Goal: Task Accomplishment & Management: Manage account settings

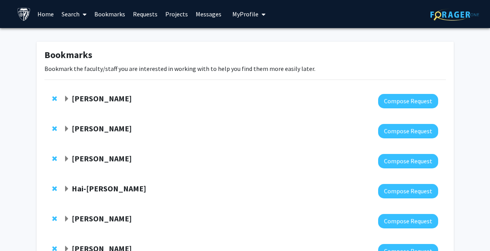
click at [108, 164] on div "[PERSON_NAME]" at bounding box center [148, 159] width 168 height 10
click at [92, 161] on strong "[PERSON_NAME]" at bounding box center [102, 159] width 60 height 10
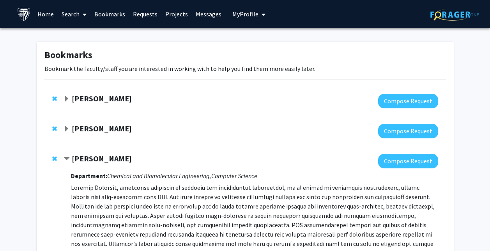
click at [92, 161] on strong "[PERSON_NAME]" at bounding box center [102, 159] width 60 height 10
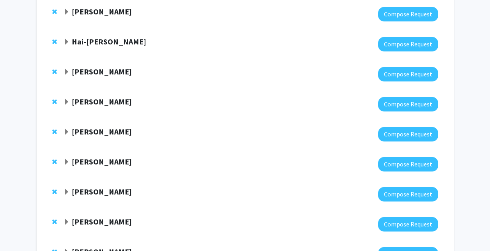
scroll to position [148, 0]
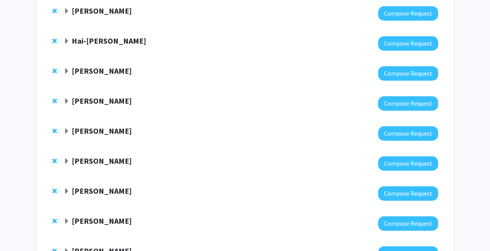
click at [92, 135] on strong "[PERSON_NAME]" at bounding box center [102, 131] width 60 height 10
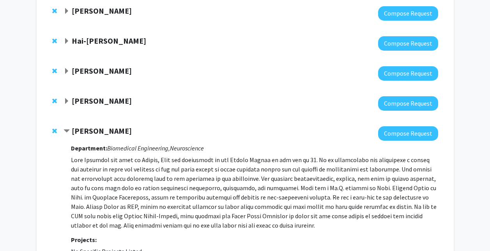
click at [92, 135] on strong "[PERSON_NAME]" at bounding box center [102, 131] width 60 height 10
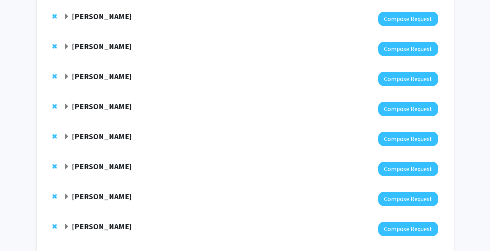
scroll to position [352, 0]
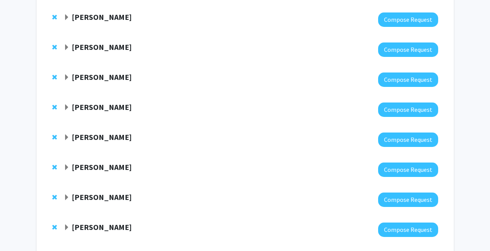
click at [96, 166] on strong "Tyrel McQueen" at bounding box center [102, 167] width 60 height 10
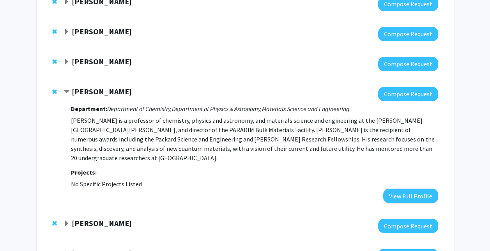
scroll to position [429, 0]
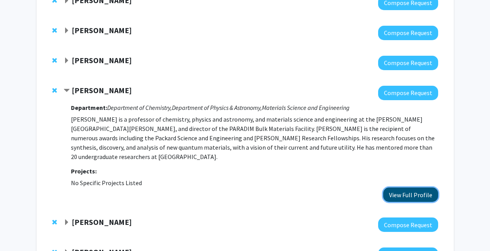
click at [407, 188] on button "View Full Profile" at bounding box center [410, 195] width 55 height 14
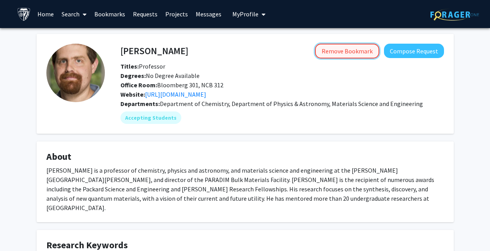
click at [340, 53] on button "Remove Bookmark" at bounding box center [347, 51] width 64 height 15
click at [46, 14] on link "Home" at bounding box center [46, 13] width 24 height 27
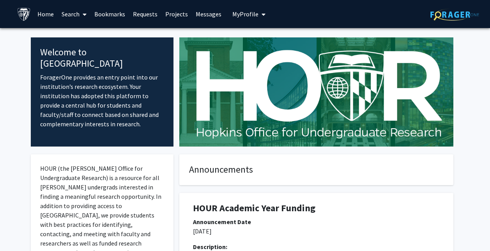
click at [89, 14] on link "Search" at bounding box center [74, 13] width 33 height 27
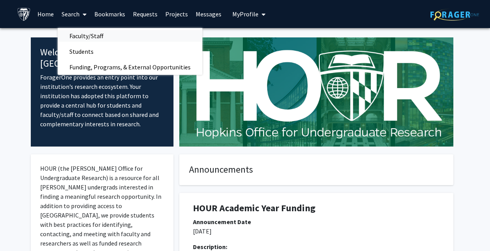
click at [88, 36] on span "Faculty/Staff" at bounding box center [86, 36] width 57 height 16
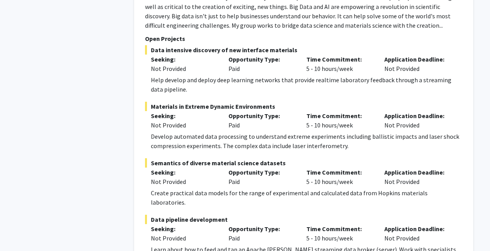
scroll to position [4067, 0]
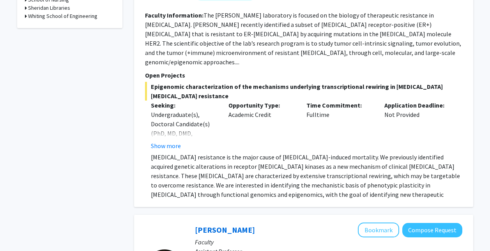
scroll to position [450, 0]
click at [167, 141] on button "Show more" at bounding box center [166, 145] width 30 height 9
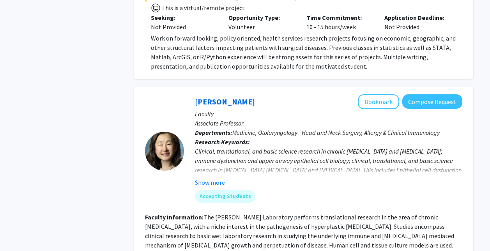
scroll to position [911, 0]
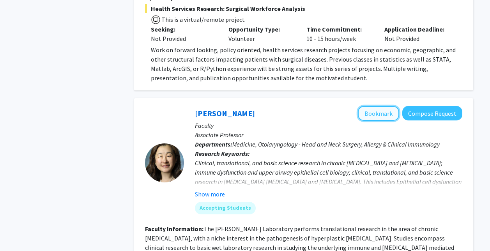
click at [364, 106] on button "Bookmark" at bounding box center [378, 113] width 41 height 15
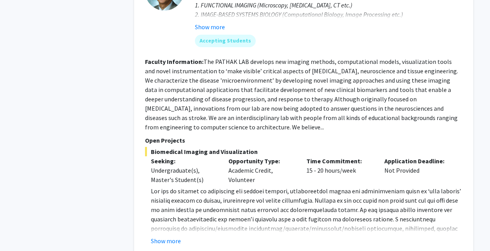
scroll to position [2347, 0]
click at [177, 236] on button "Show more" at bounding box center [166, 240] width 30 height 9
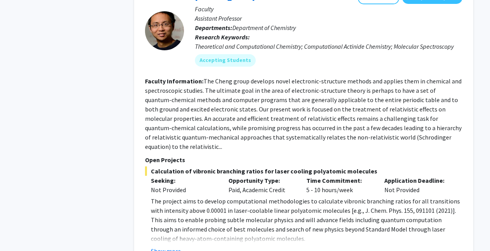
scroll to position [2673, 0]
click at [170, 247] on button "Show more" at bounding box center [166, 251] width 30 height 9
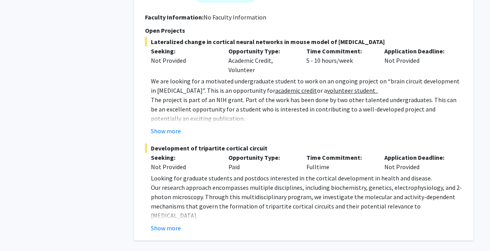
scroll to position [3098, 0]
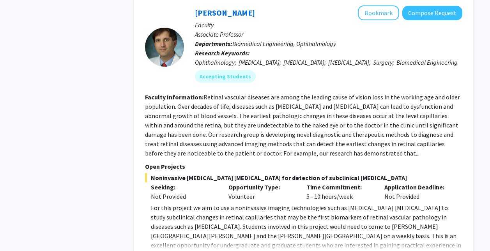
scroll to position [1230, 0]
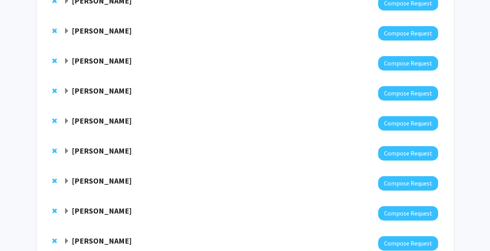
scroll to position [454, 0]
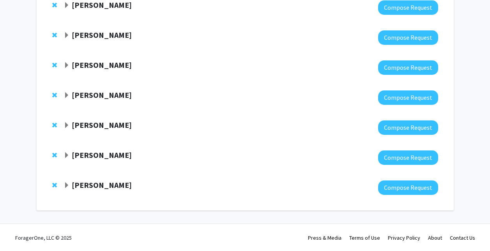
click at [85, 186] on strong "[PERSON_NAME]" at bounding box center [102, 185] width 60 height 10
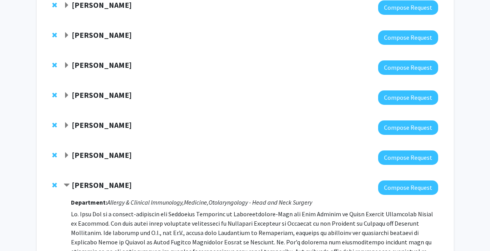
click at [85, 186] on strong "[PERSON_NAME]" at bounding box center [102, 185] width 60 height 10
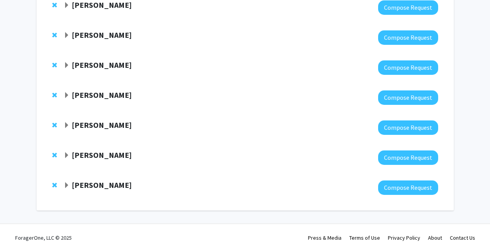
click at [103, 125] on strong "[PERSON_NAME]" at bounding box center [102, 125] width 60 height 10
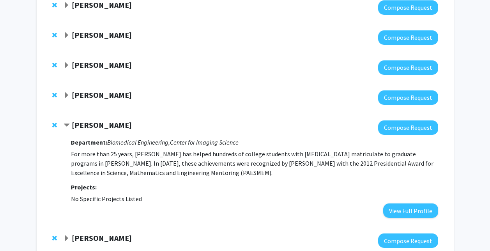
drag, startPoint x: 103, startPoint y: 125, endPoint x: 89, endPoint y: 125, distance: 13.3
click at [89, 125] on strong "[PERSON_NAME]" at bounding box center [102, 125] width 60 height 10
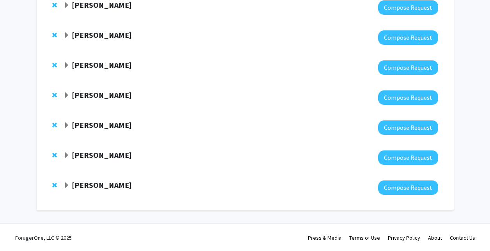
click at [93, 97] on strong "[PERSON_NAME]" at bounding box center [102, 95] width 60 height 10
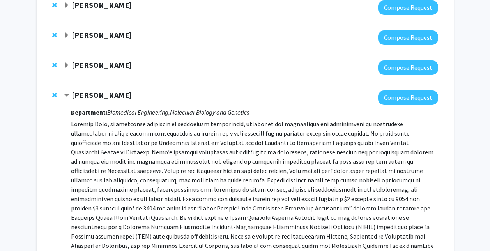
click at [93, 97] on strong "[PERSON_NAME]" at bounding box center [102, 95] width 60 height 10
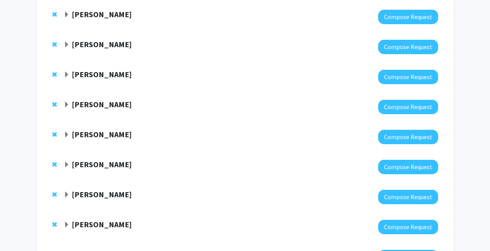
scroll to position [354, 0]
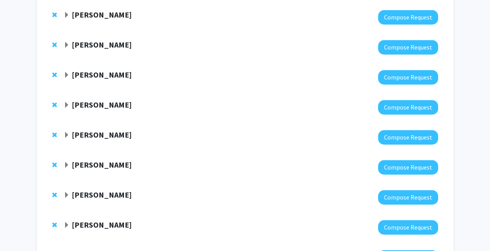
click at [94, 75] on strong "[PERSON_NAME]" at bounding box center [102, 75] width 60 height 10
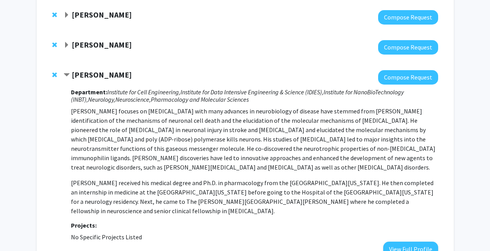
click at [94, 75] on strong "[PERSON_NAME]" at bounding box center [102, 75] width 60 height 10
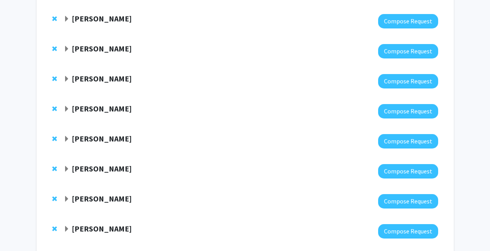
scroll to position [230, 0]
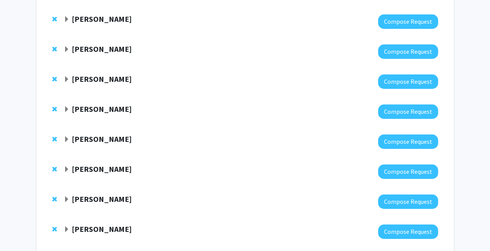
click at [94, 81] on strong "[PERSON_NAME]" at bounding box center [102, 79] width 60 height 10
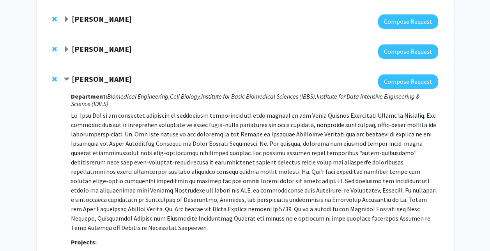
click at [94, 81] on strong "[PERSON_NAME]" at bounding box center [102, 79] width 60 height 10
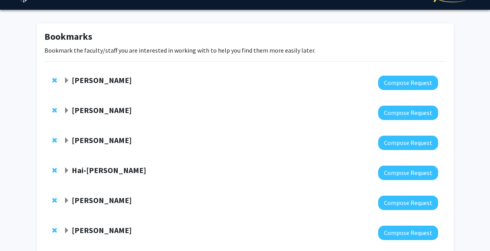
scroll to position [0, 0]
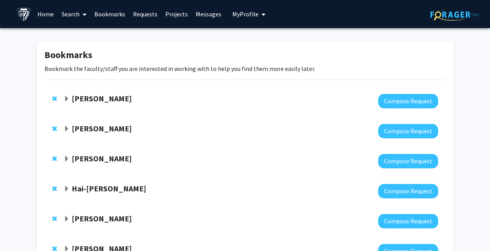
click at [89, 101] on strong "[PERSON_NAME]" at bounding box center [102, 99] width 60 height 10
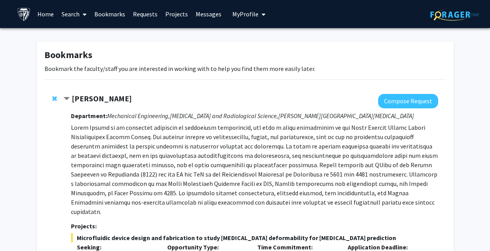
click at [89, 101] on strong "[PERSON_NAME]" at bounding box center [102, 99] width 60 height 10
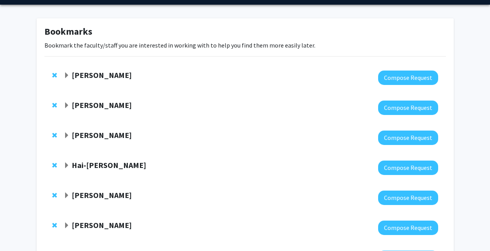
scroll to position [24, 0]
